Goal: Information Seeking & Learning: Learn about a topic

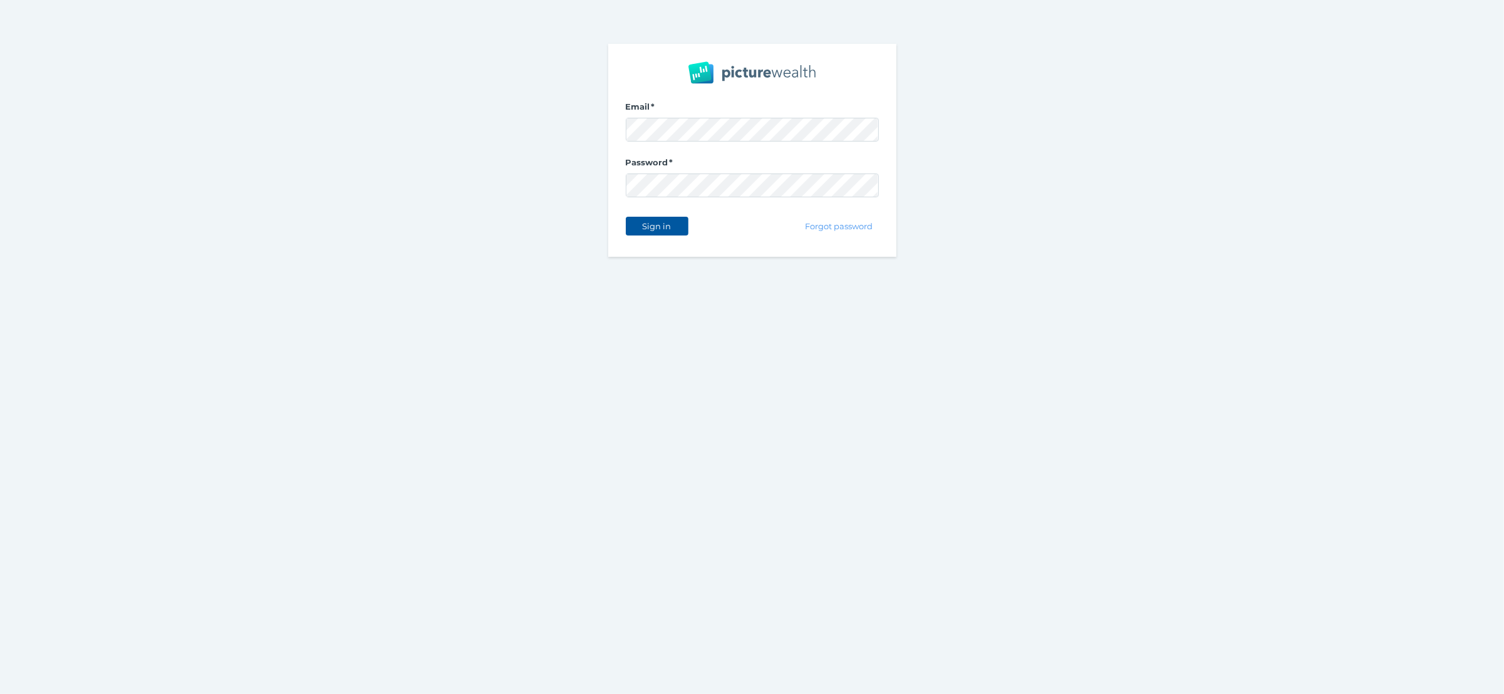
click at [663, 231] on span "Sign in" at bounding box center [656, 226] width 39 height 10
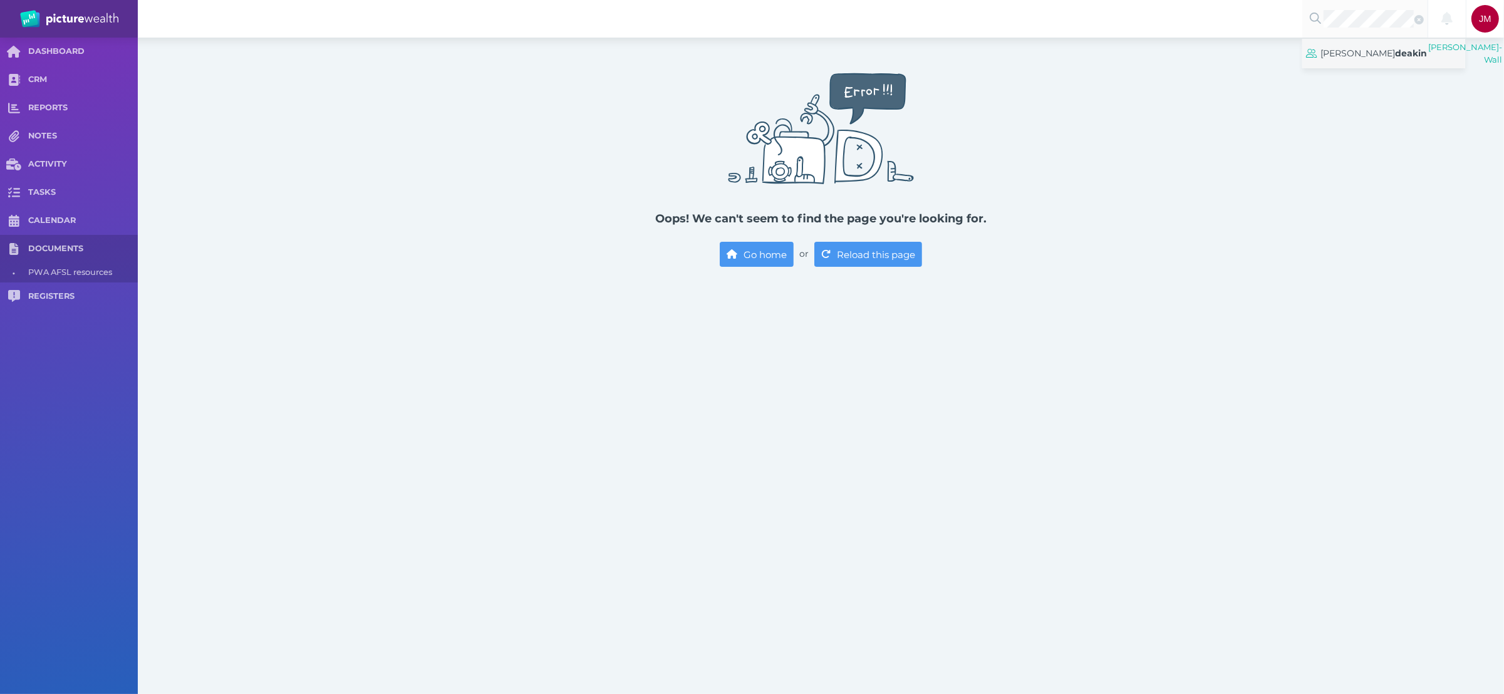
click at [1374, 58] on span "[PERSON_NAME]" at bounding box center [1358, 53] width 75 height 11
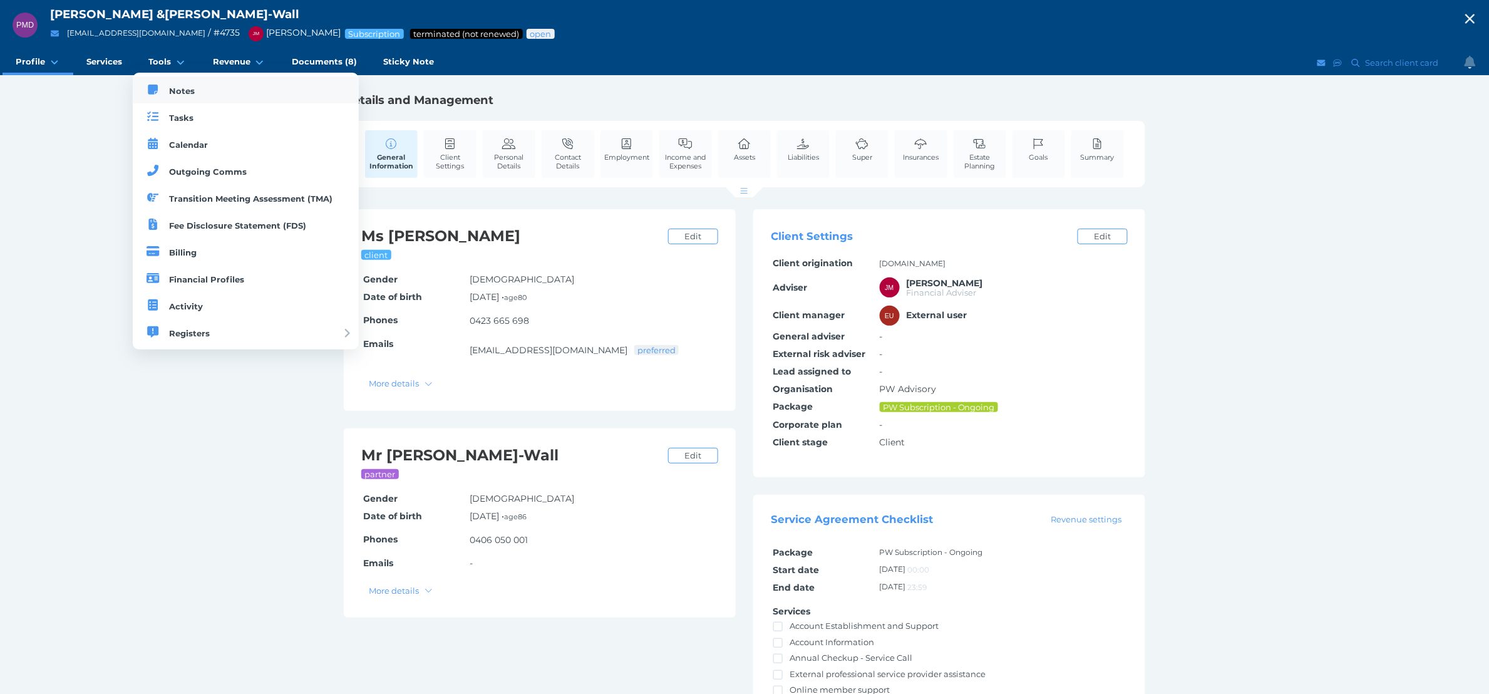
click at [181, 90] on span "Notes" at bounding box center [182, 91] width 26 height 10
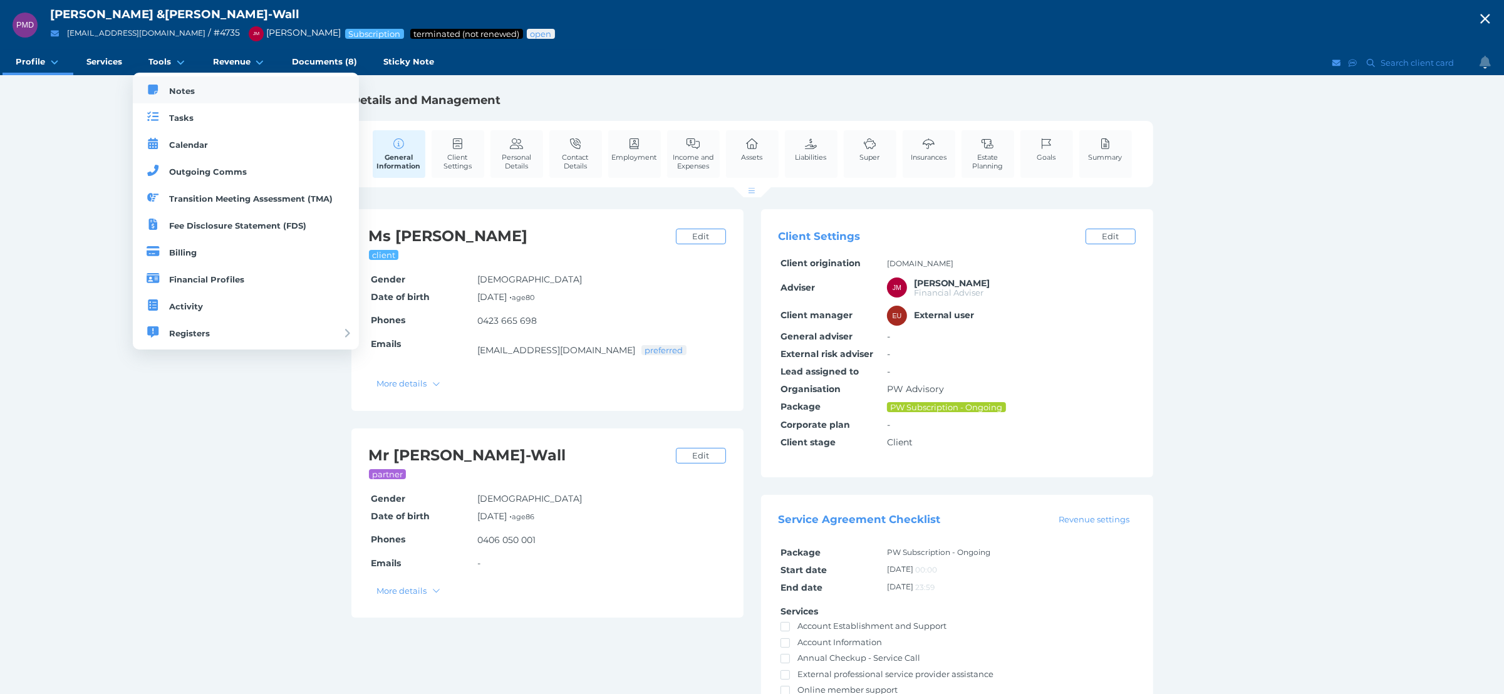
select select "50"
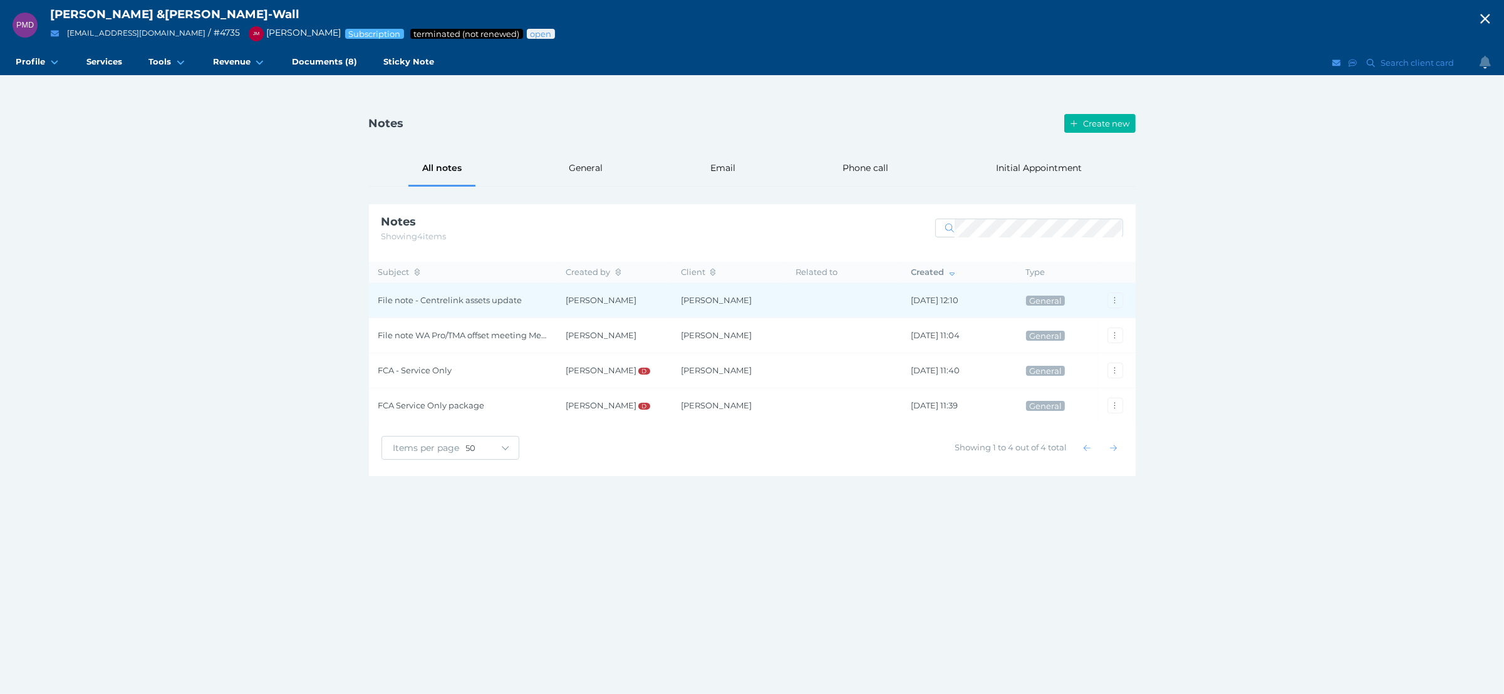
click at [578, 309] on td "[PERSON_NAME]" at bounding box center [614, 300] width 115 height 35
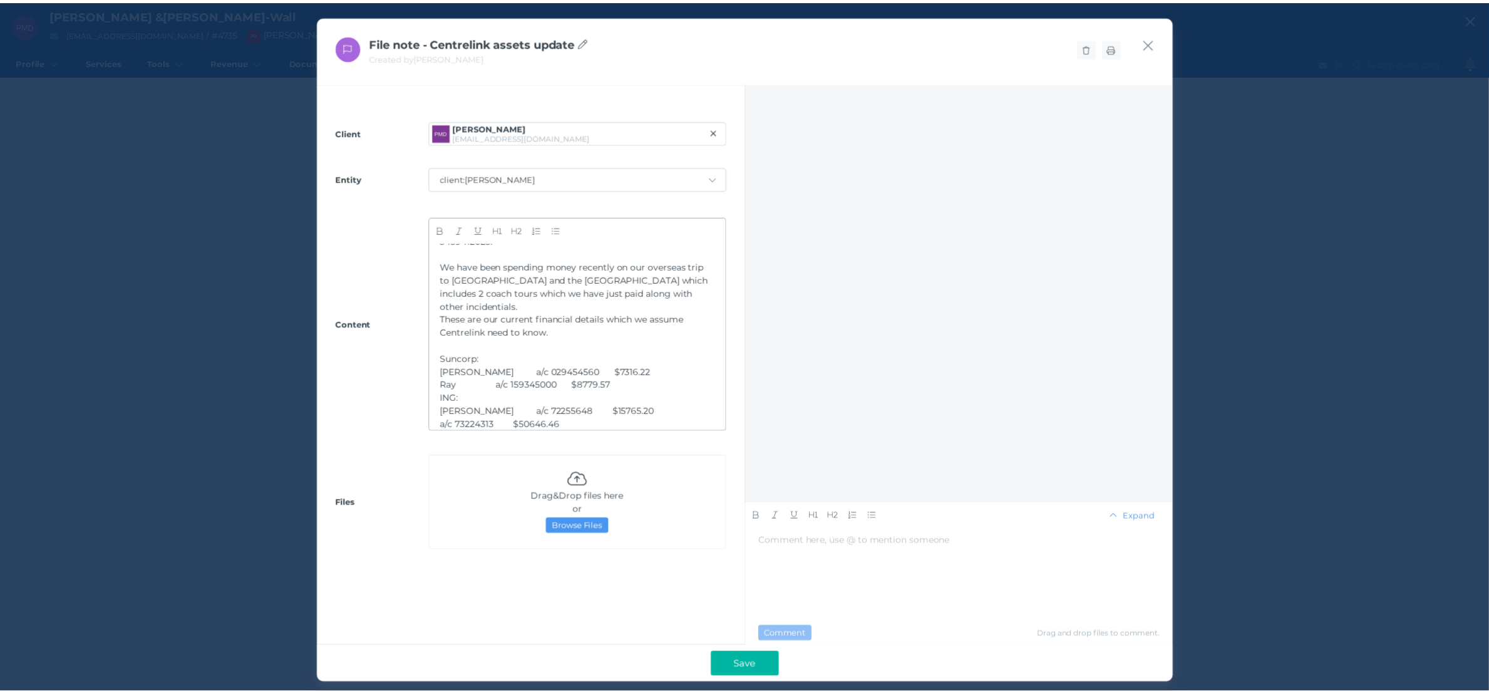
scroll to position [42, 0]
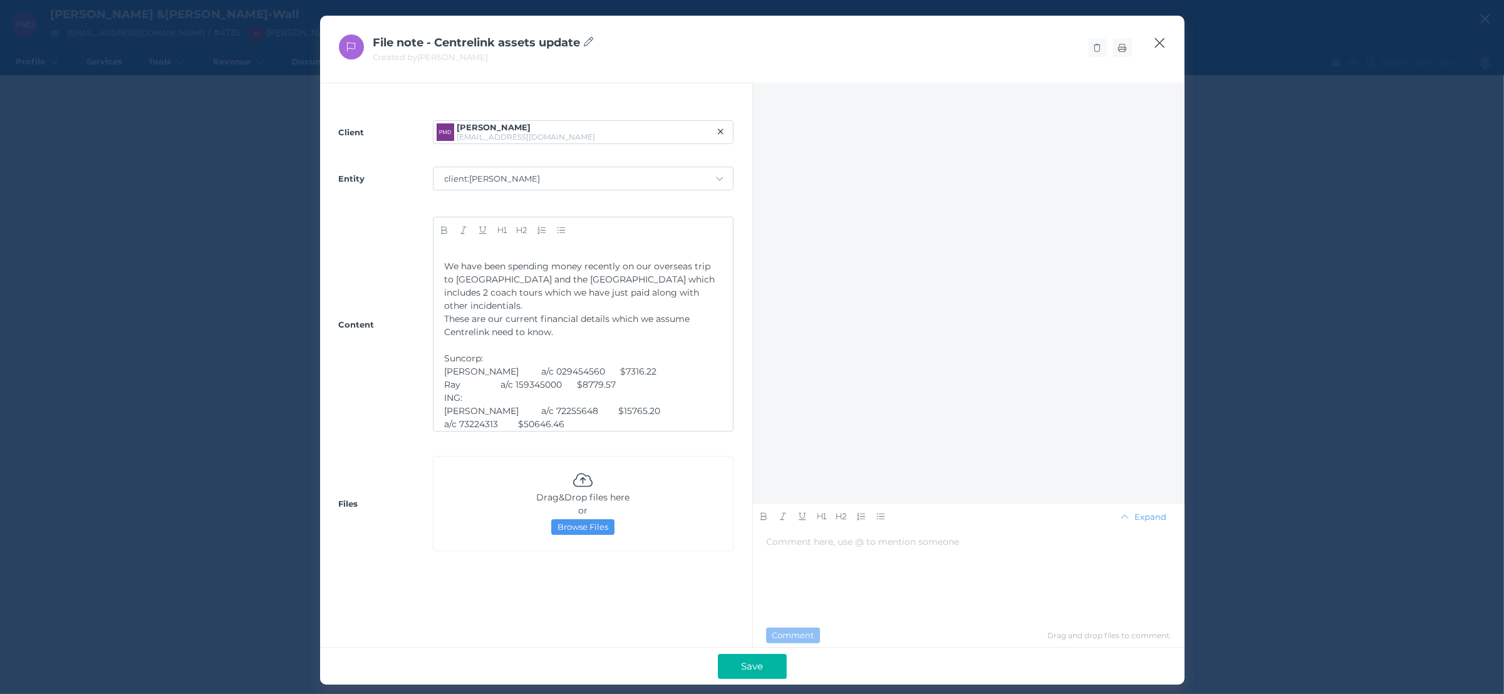
click at [1162, 42] on icon "button" at bounding box center [1160, 43] width 12 height 16
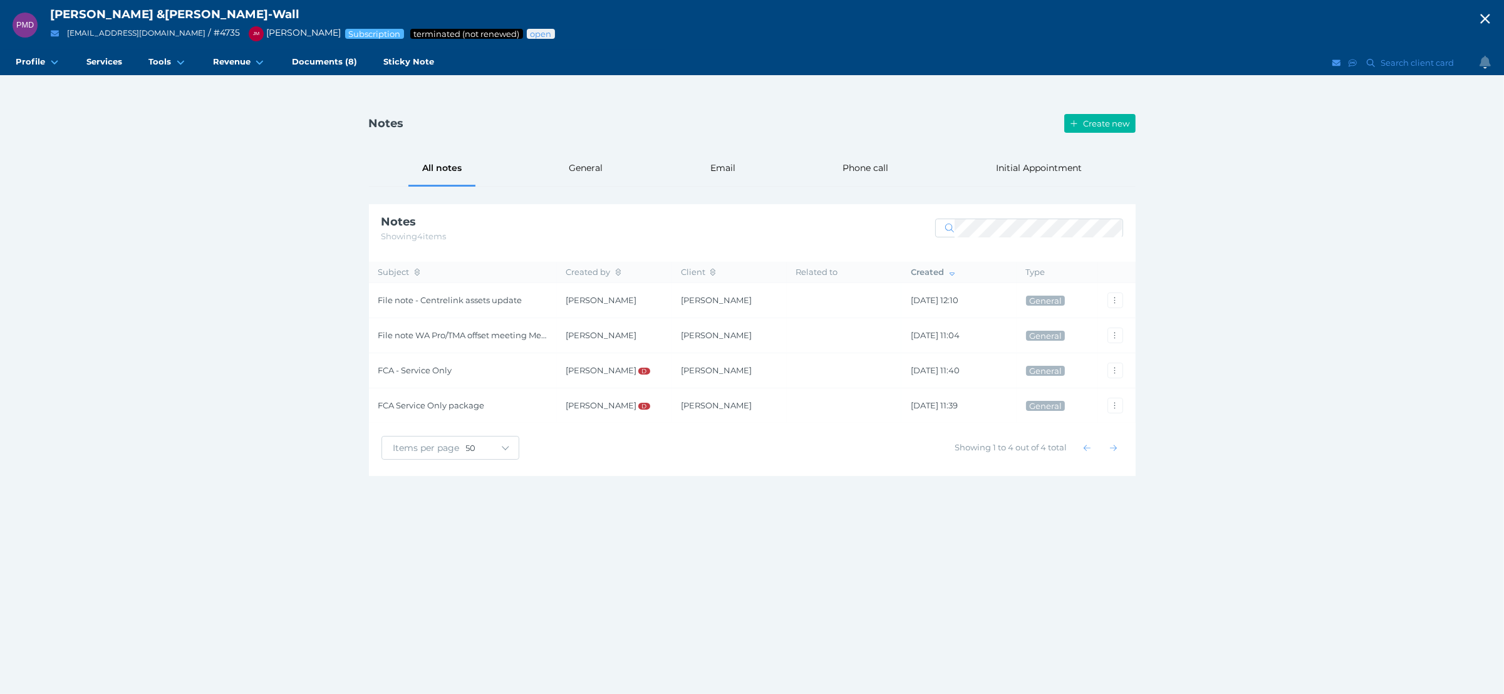
click at [1265, 272] on div "PMD [PERSON_NAME] & [PERSON_NAME]-Wall [EMAIL_ADDRESS][DOMAIN_NAME] / # 4735 [P…" at bounding box center [752, 347] width 1504 height 694
click at [1481, 9] on icon "button" at bounding box center [1485, 18] width 15 height 19
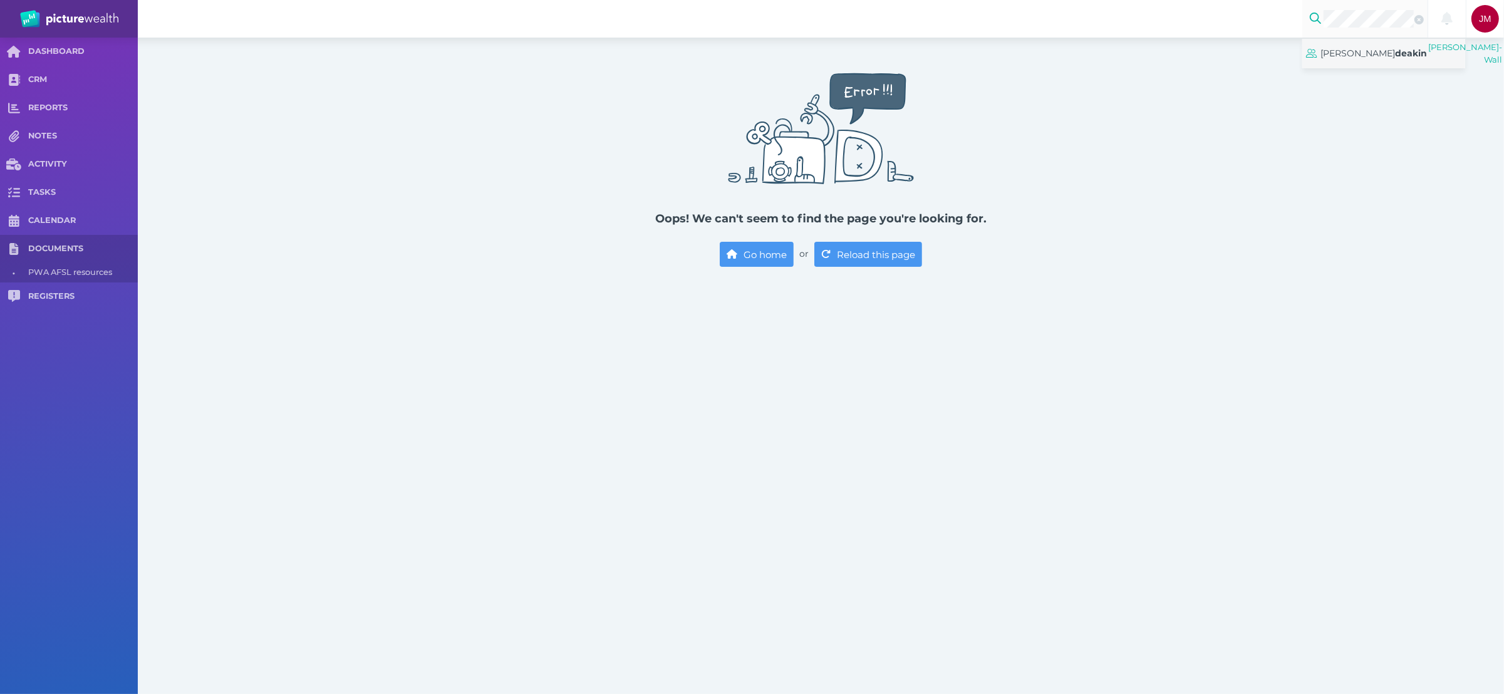
click at [1376, 63] on span "[PERSON_NAME]" at bounding box center [1374, 53] width 106 height 18
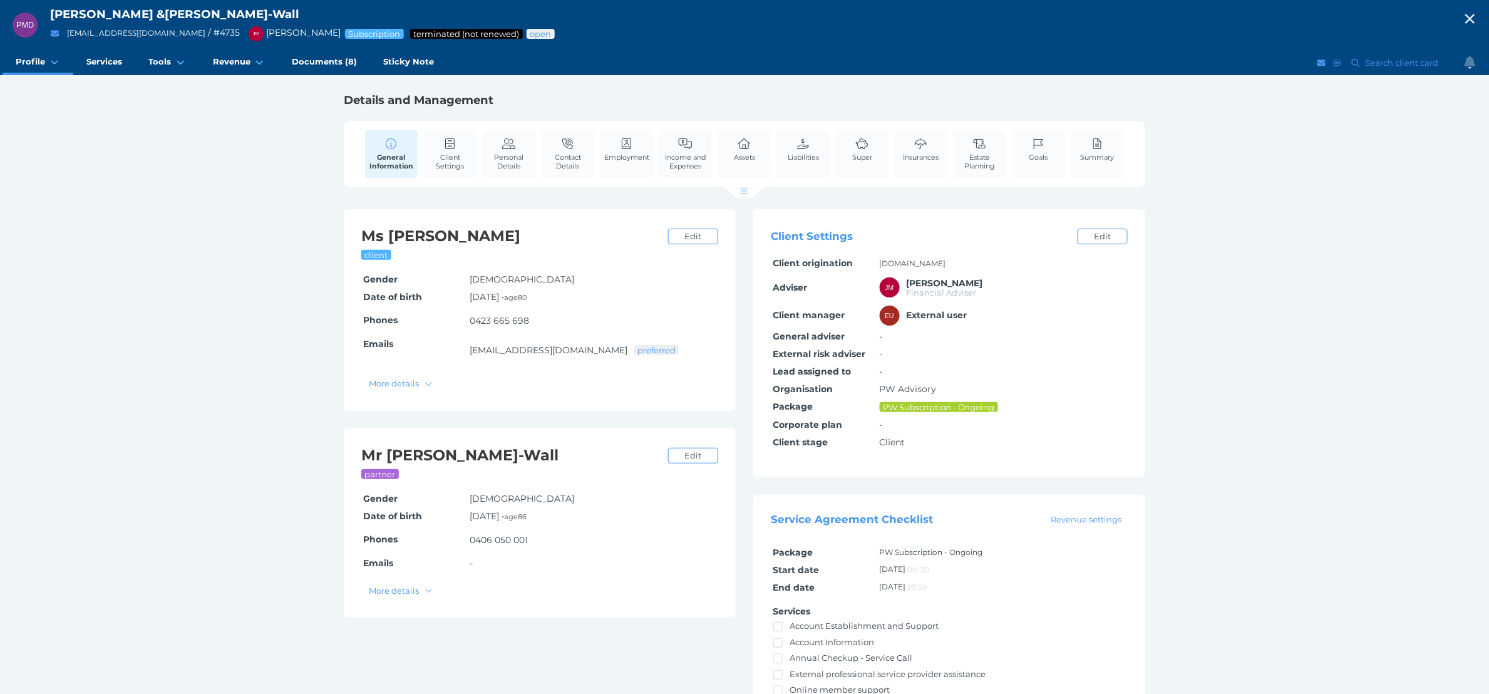
click at [1478, 17] on icon "button" at bounding box center [1470, 18] width 15 height 19
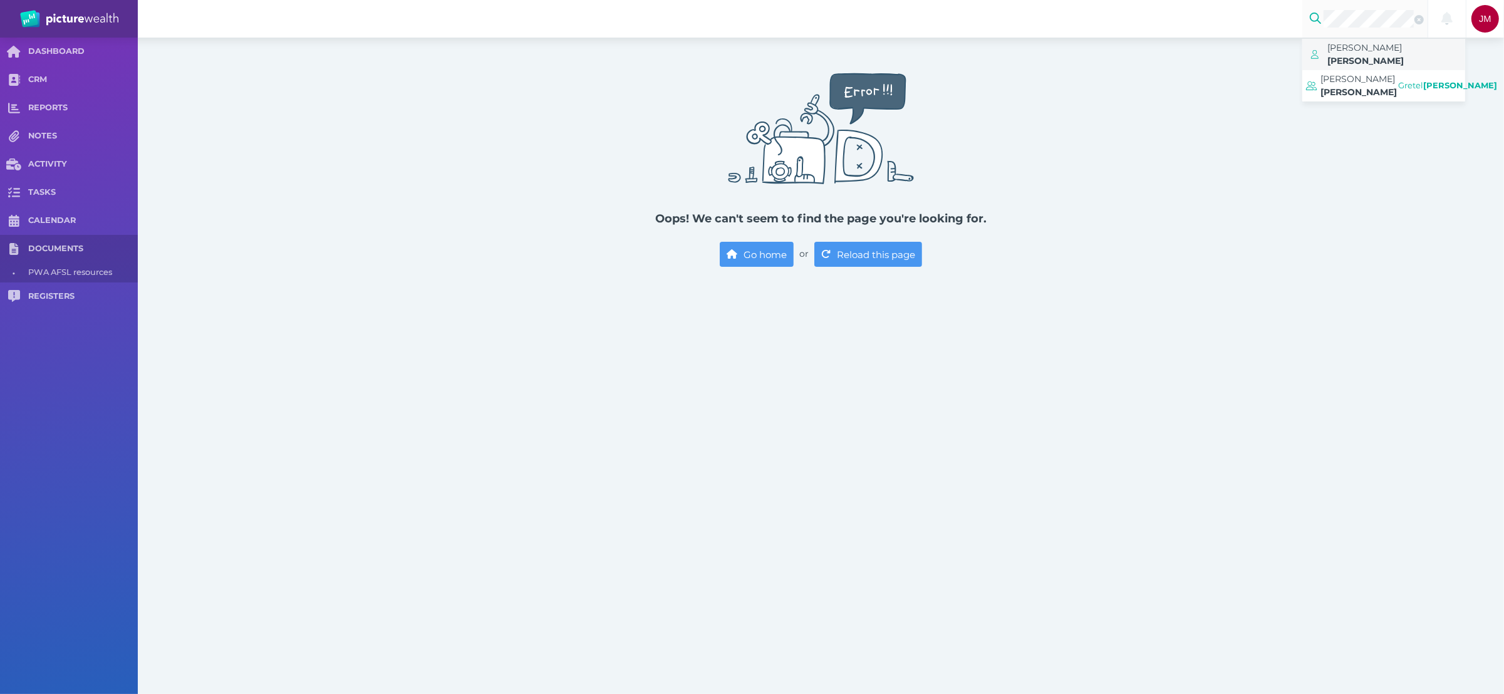
click at [1373, 50] on span "[PERSON_NAME]" at bounding box center [1364, 47] width 75 height 11
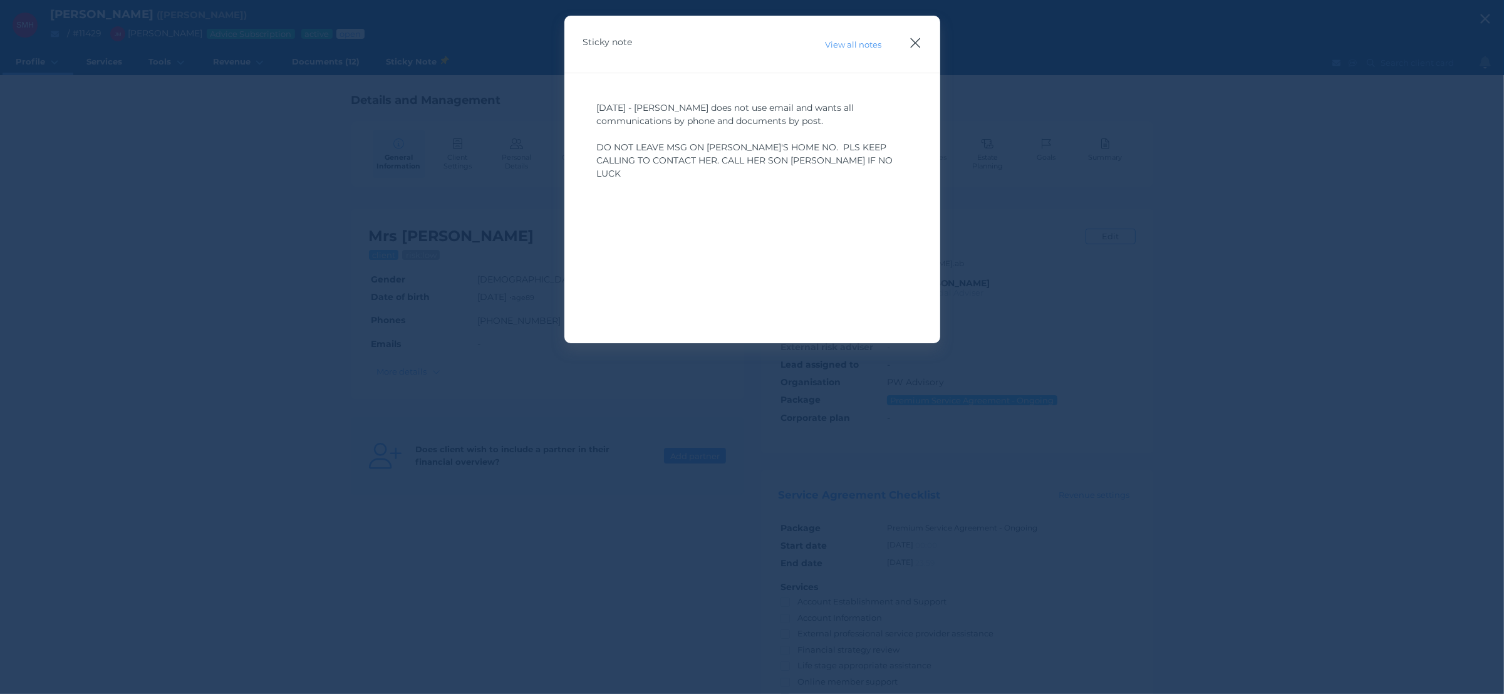
click at [919, 36] on icon "button" at bounding box center [915, 43] width 12 height 16
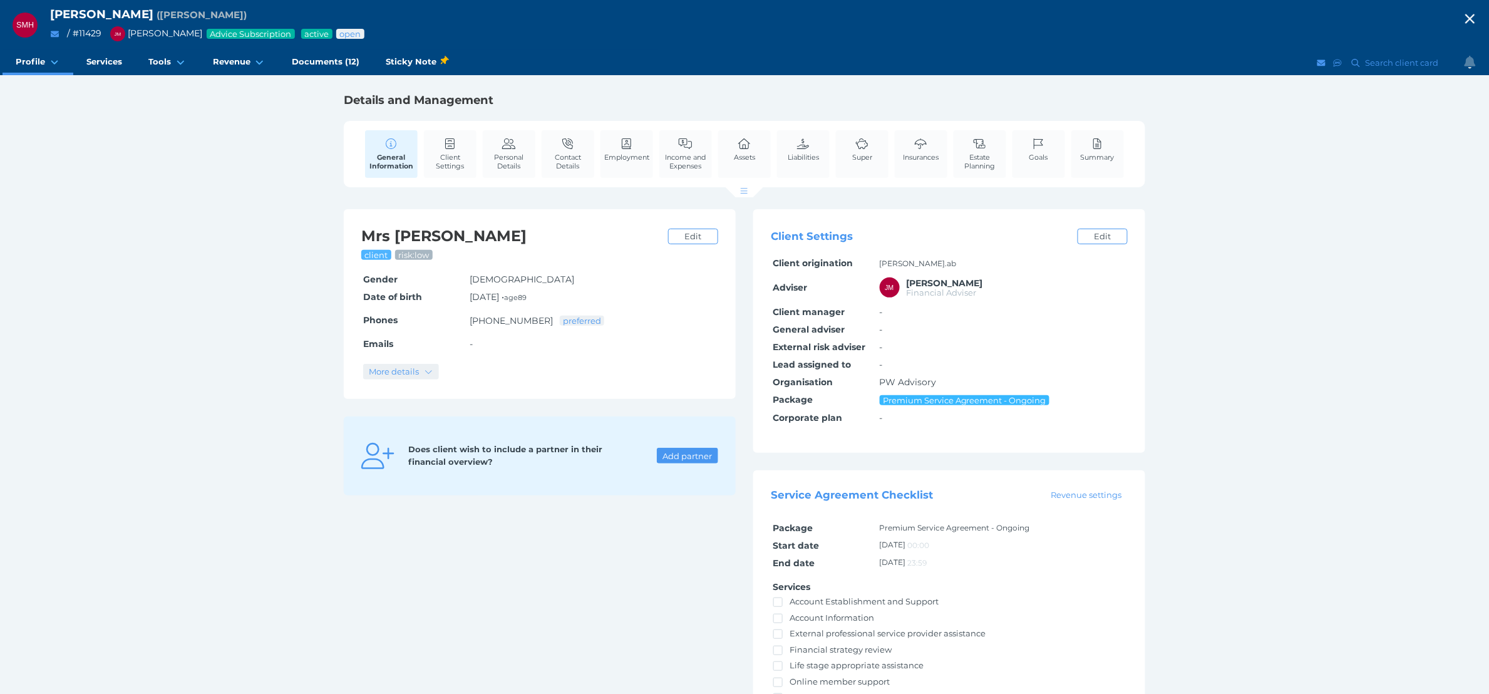
click at [405, 376] on span "More details" at bounding box center [393, 371] width 58 height 10
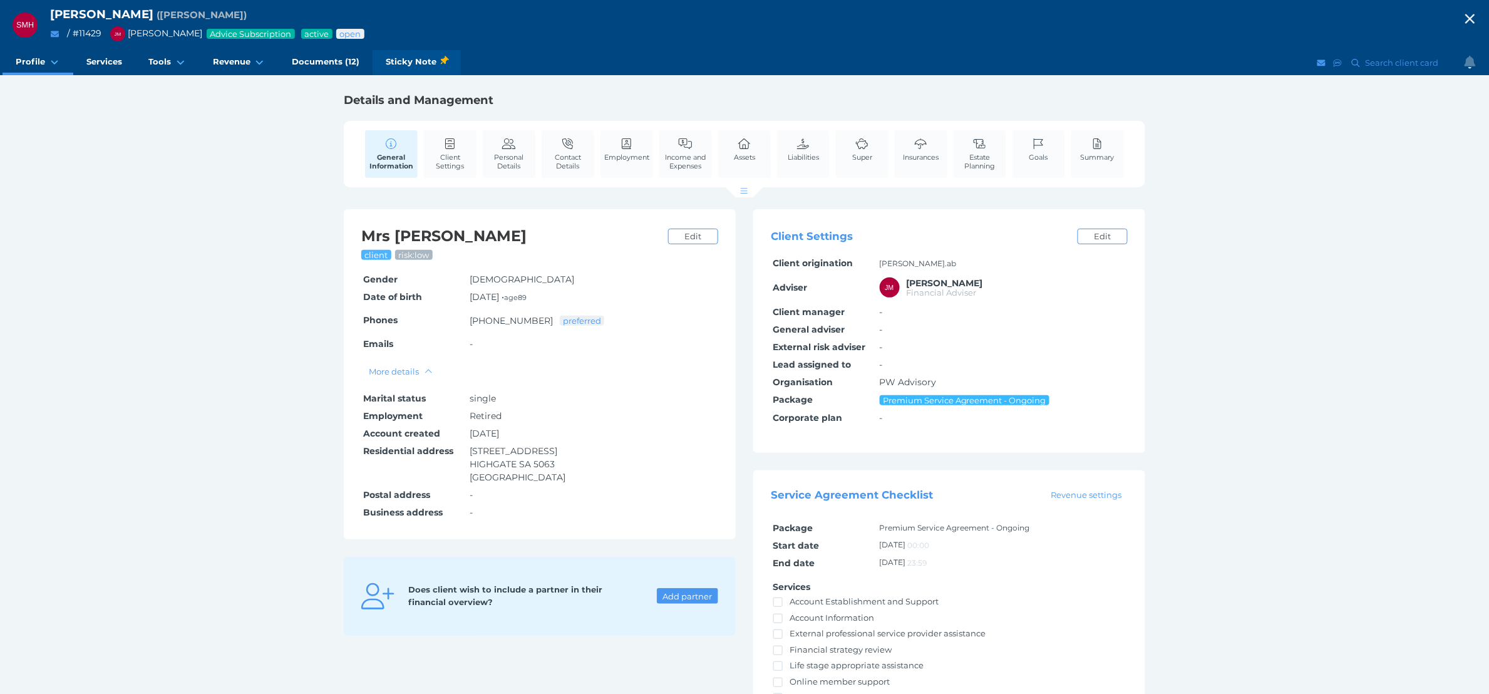
click at [428, 58] on span "Sticky Note" at bounding box center [417, 61] width 62 height 13
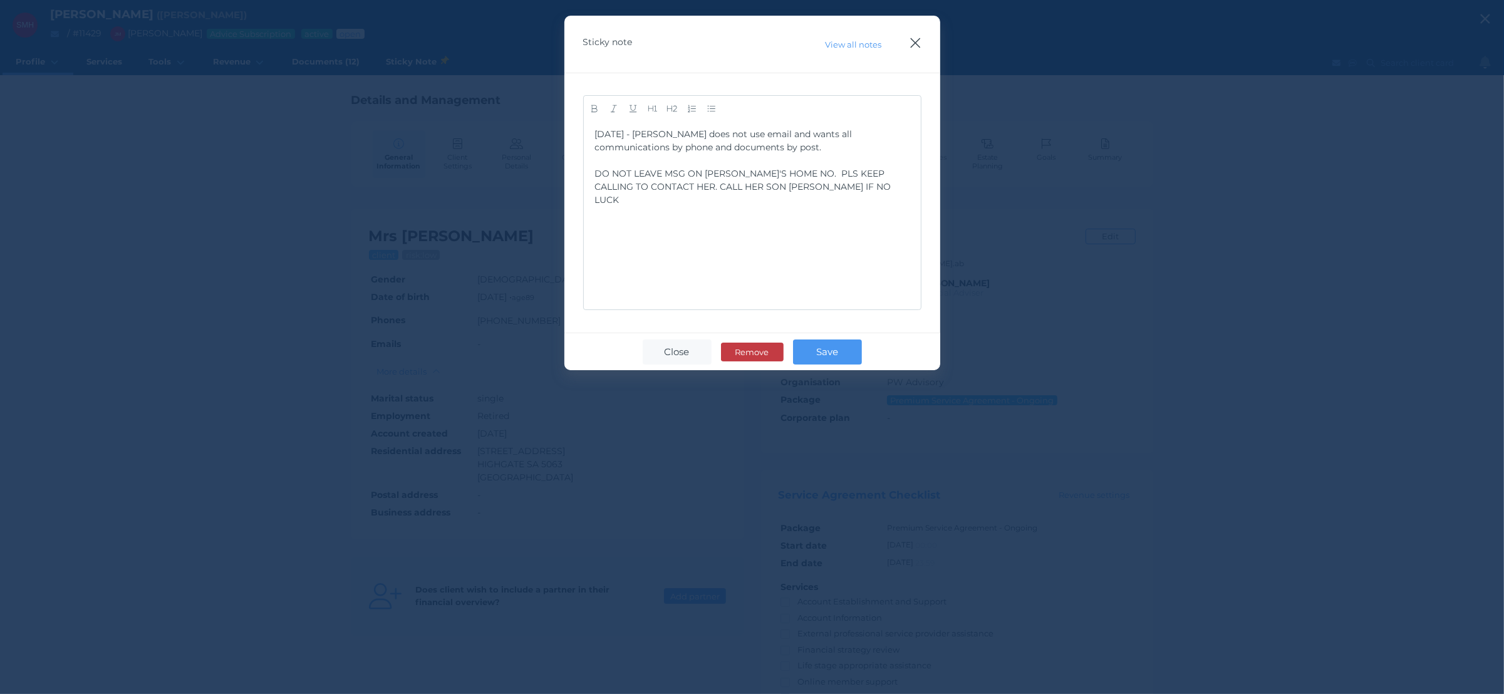
click at [918, 43] on icon "button" at bounding box center [915, 43] width 12 height 16
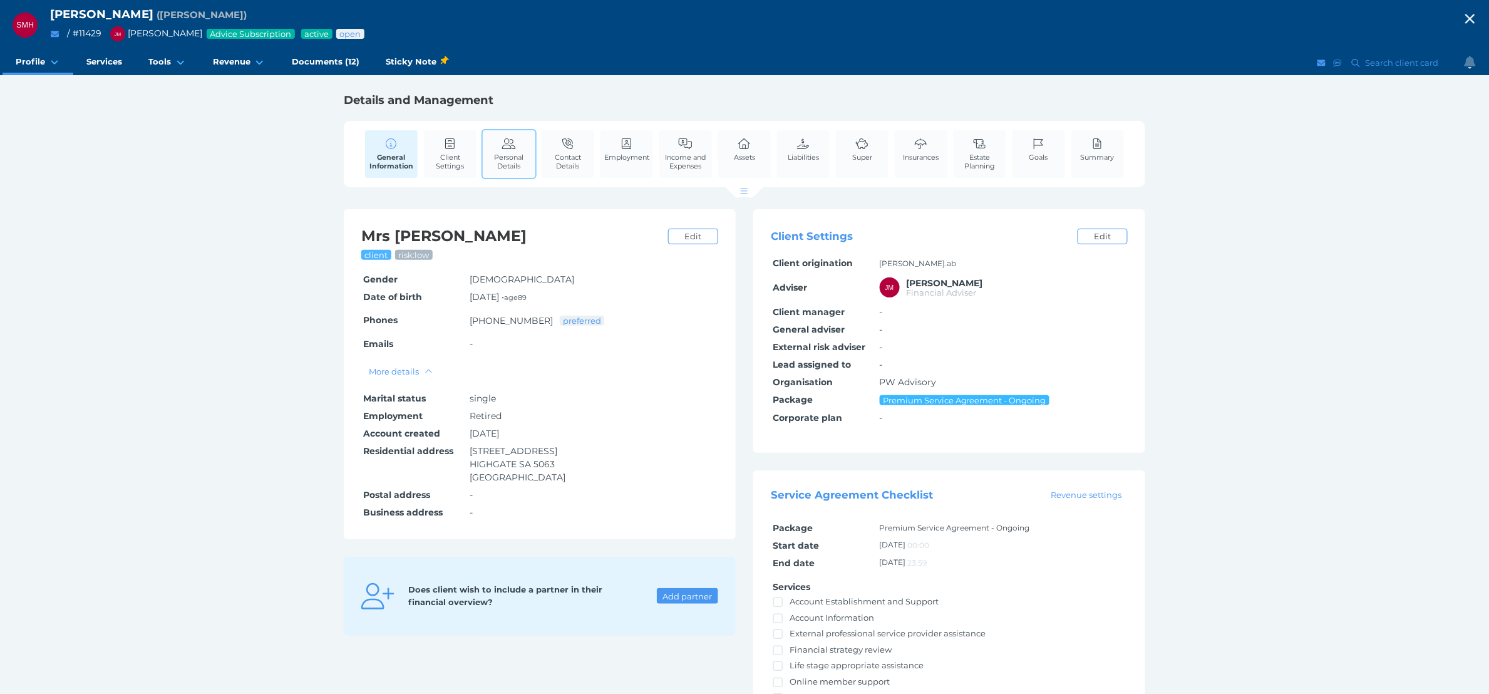
click at [525, 147] on link "Personal Details" at bounding box center [509, 153] width 53 height 47
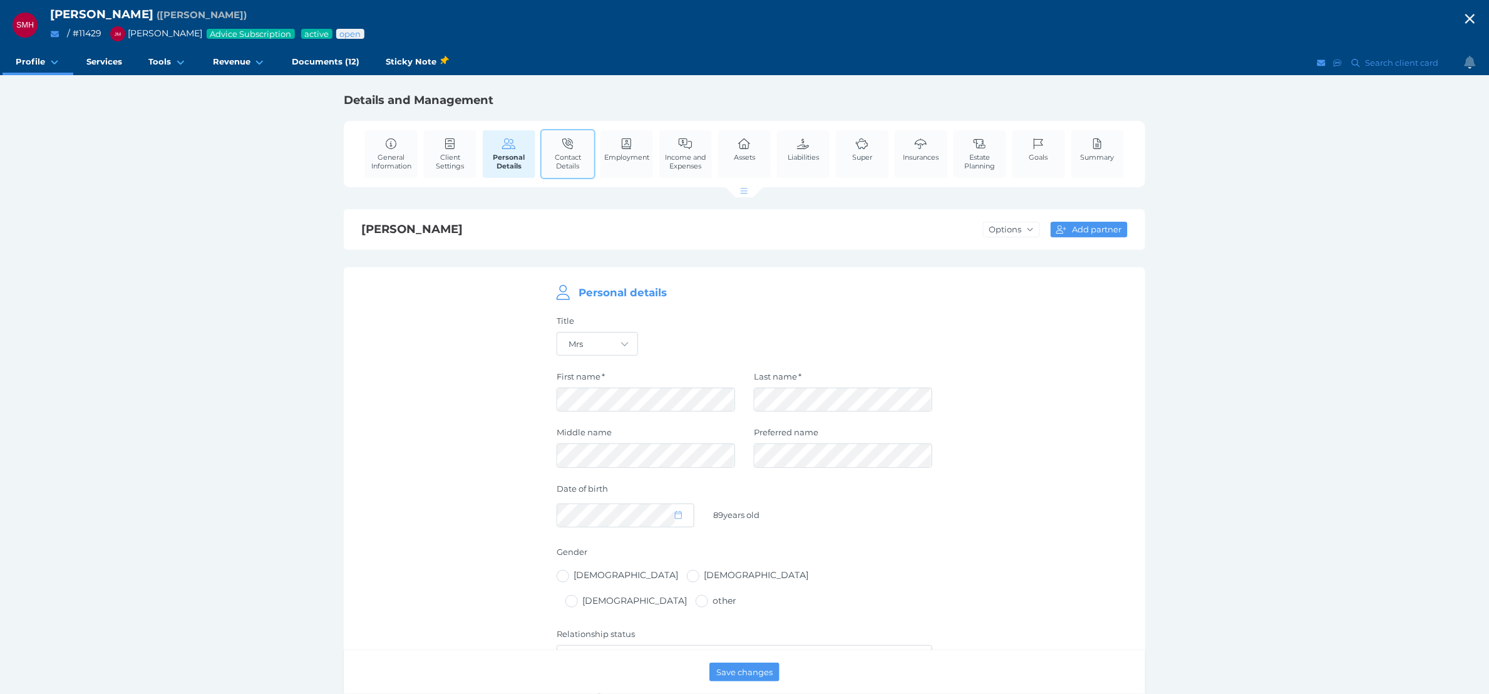
click at [577, 159] on span "Contact Details" at bounding box center [568, 162] width 46 height 18
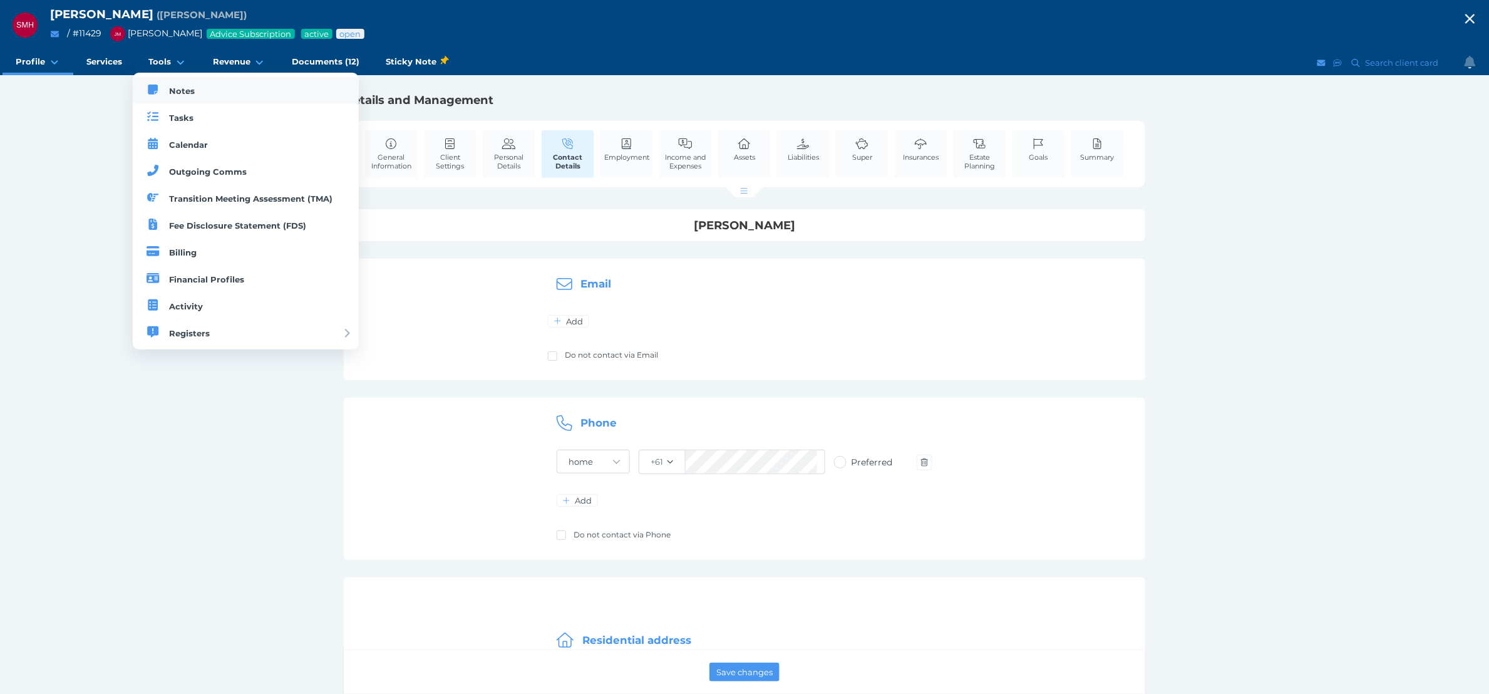
click at [175, 83] on link "Notes" at bounding box center [246, 89] width 226 height 27
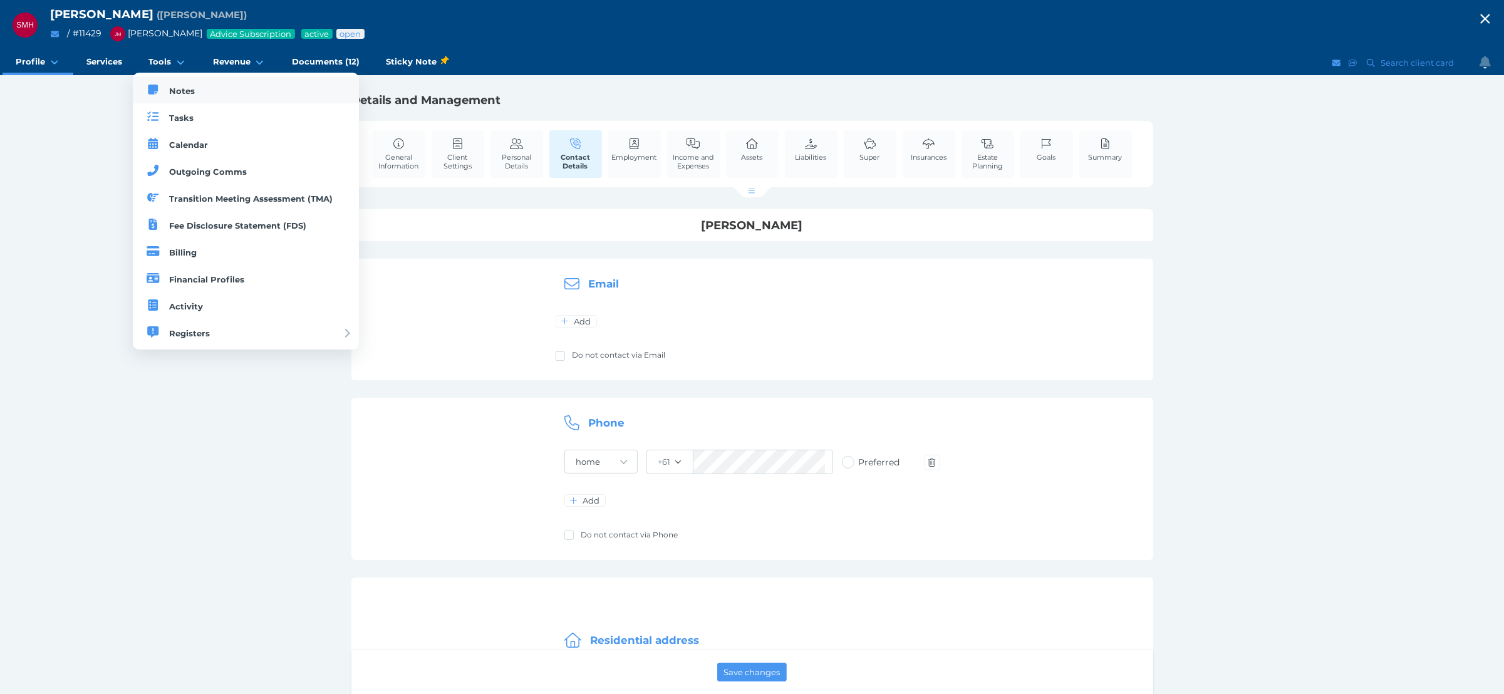
select select "50"
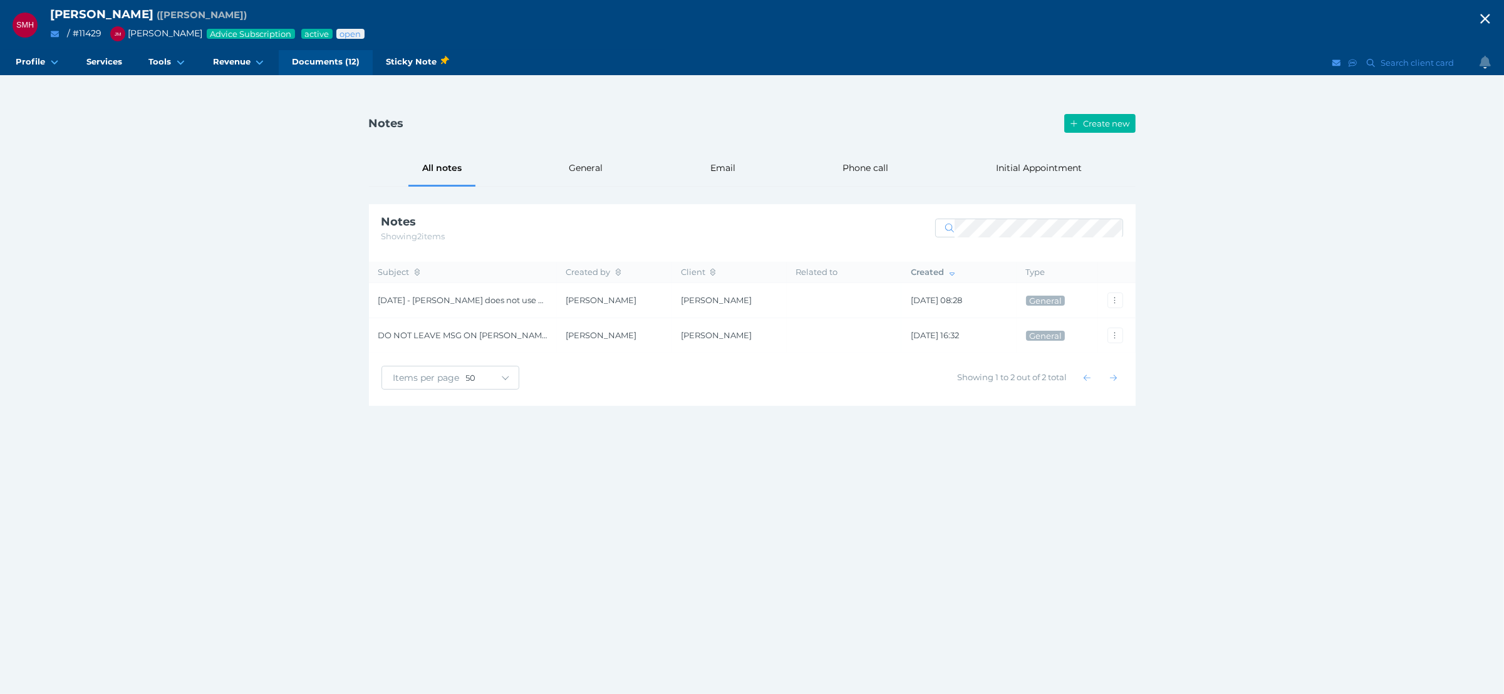
click at [314, 66] on span "Documents (12)" at bounding box center [326, 61] width 68 height 11
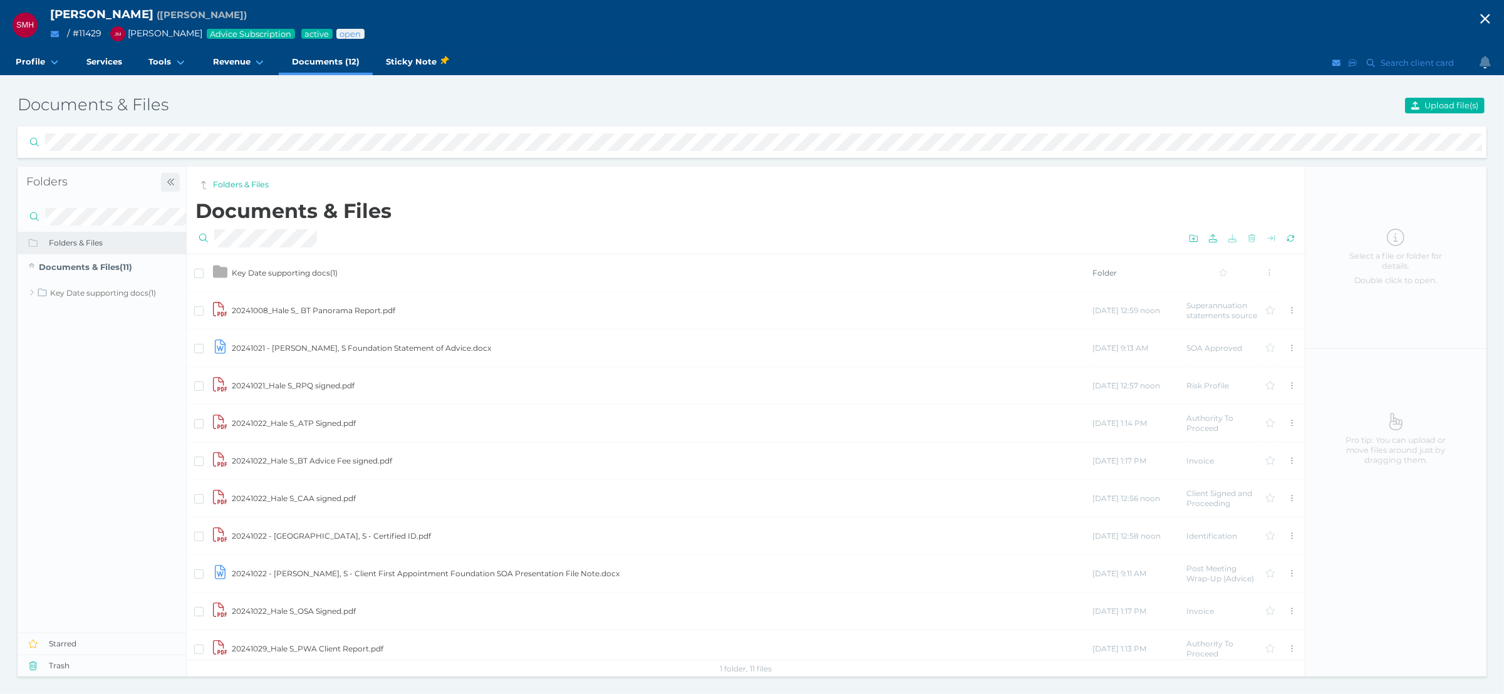
click at [170, 187] on span "button" at bounding box center [170, 182] width 19 height 10
